Goal: Information Seeking & Learning: Learn about a topic

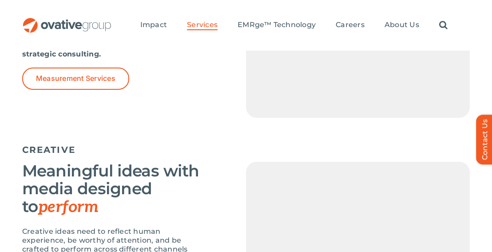
scroll to position [950, 0]
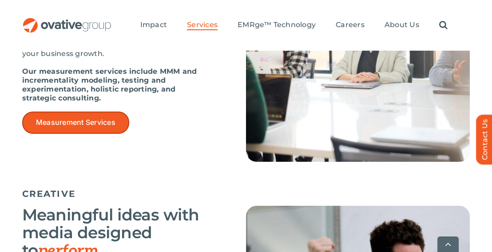
click at [91, 127] on span "Measurement Services" at bounding box center [75, 122] width 79 height 8
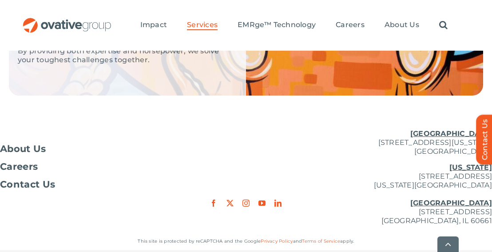
scroll to position [1890, 0]
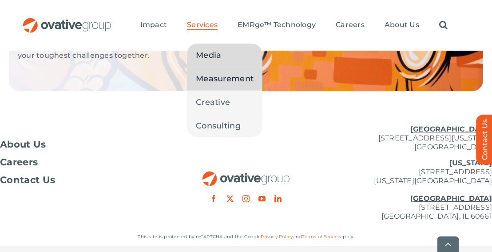
click at [219, 46] on link "Media" at bounding box center [224, 55] width 75 height 23
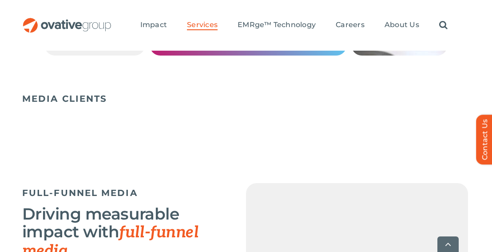
scroll to position [622, 0]
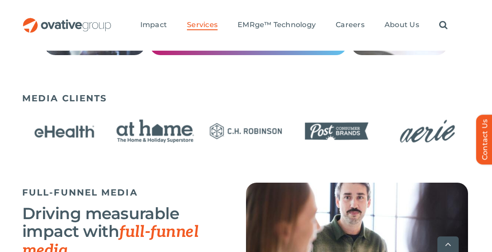
click at [468, 39] on div "Search for: * Toggle Navigation Impact Expert Insights Case Studies Awards & Pr…" at bounding box center [291, 25] width 358 height 28
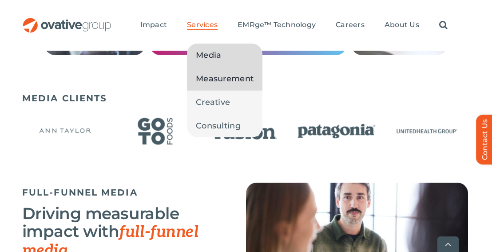
click at [218, 83] on span "Measurement" at bounding box center [225, 78] width 58 height 12
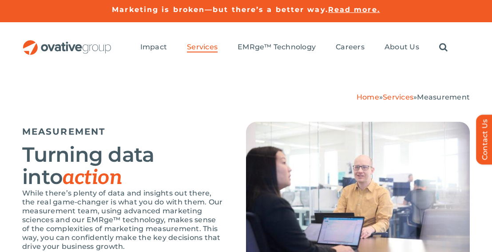
click at [473, 69] on div "Search for: * Toggle Navigation Impact Expert Insights Case Studies Awards & Pr…" at bounding box center [246, 47] width 492 height 51
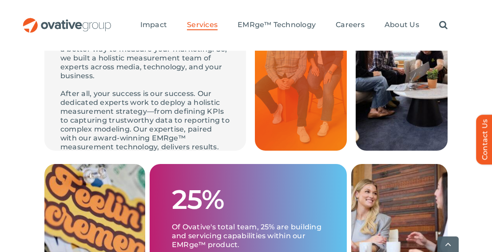
scroll to position [45, 0]
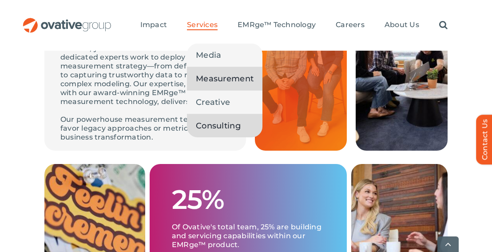
click at [215, 125] on span "Consulting" at bounding box center [218, 125] width 45 height 12
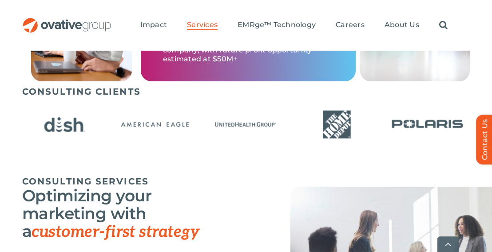
scroll to position [516, 0]
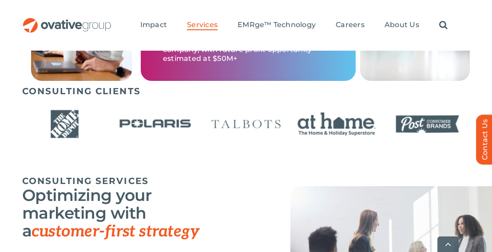
click at [465, 92] on h5 "CONSULTING CLIENTS" at bounding box center [246, 91] width 448 height 11
drag, startPoint x: 93, startPoint y: 148, endPoint x: 321, endPoint y: 154, distance: 227.4
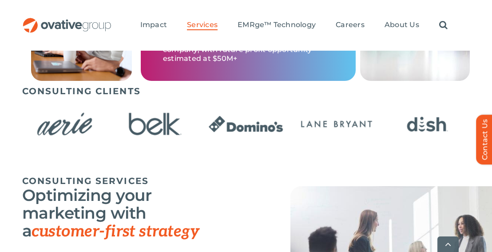
drag, startPoint x: 321, startPoint y: 154, endPoint x: 172, endPoint y: 160, distance: 148.4
click at [172, 160] on div "CONSULTING CLIENTS" at bounding box center [246, 122] width 448 height 83
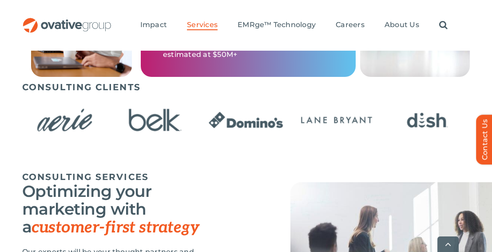
scroll to position [521, 0]
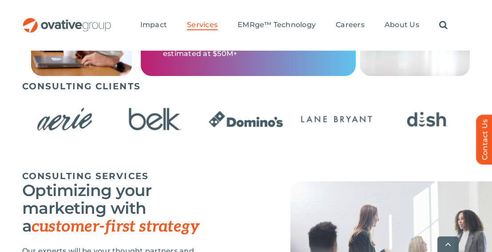
drag, startPoint x: 174, startPoint y: 159, endPoint x: 104, endPoint y: 155, distance: 69.4
click at [104, 155] on div "CONSULTING CLIENTS" at bounding box center [246, 117] width 448 height 83
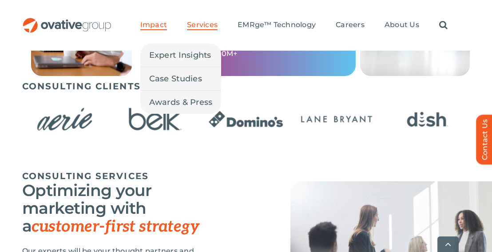
click at [143, 20] on span "Impact" at bounding box center [153, 24] width 27 height 9
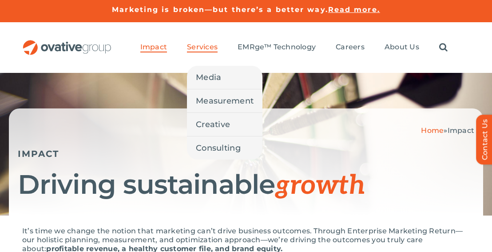
click at [203, 47] on span "Services" at bounding box center [202, 47] width 31 height 9
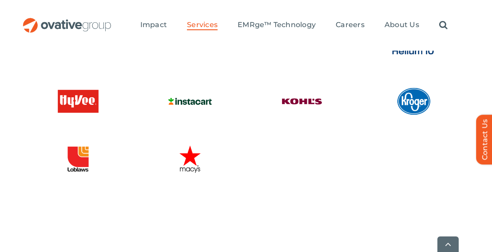
scroll to position [2635, 0]
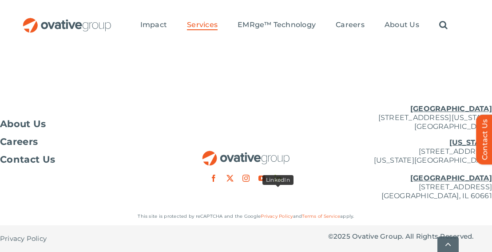
click at [276, 178] on link "linkedin" at bounding box center [277, 177] width 7 height 7
